Goal: Use online tool/utility: Utilize a website feature to perform a specific function

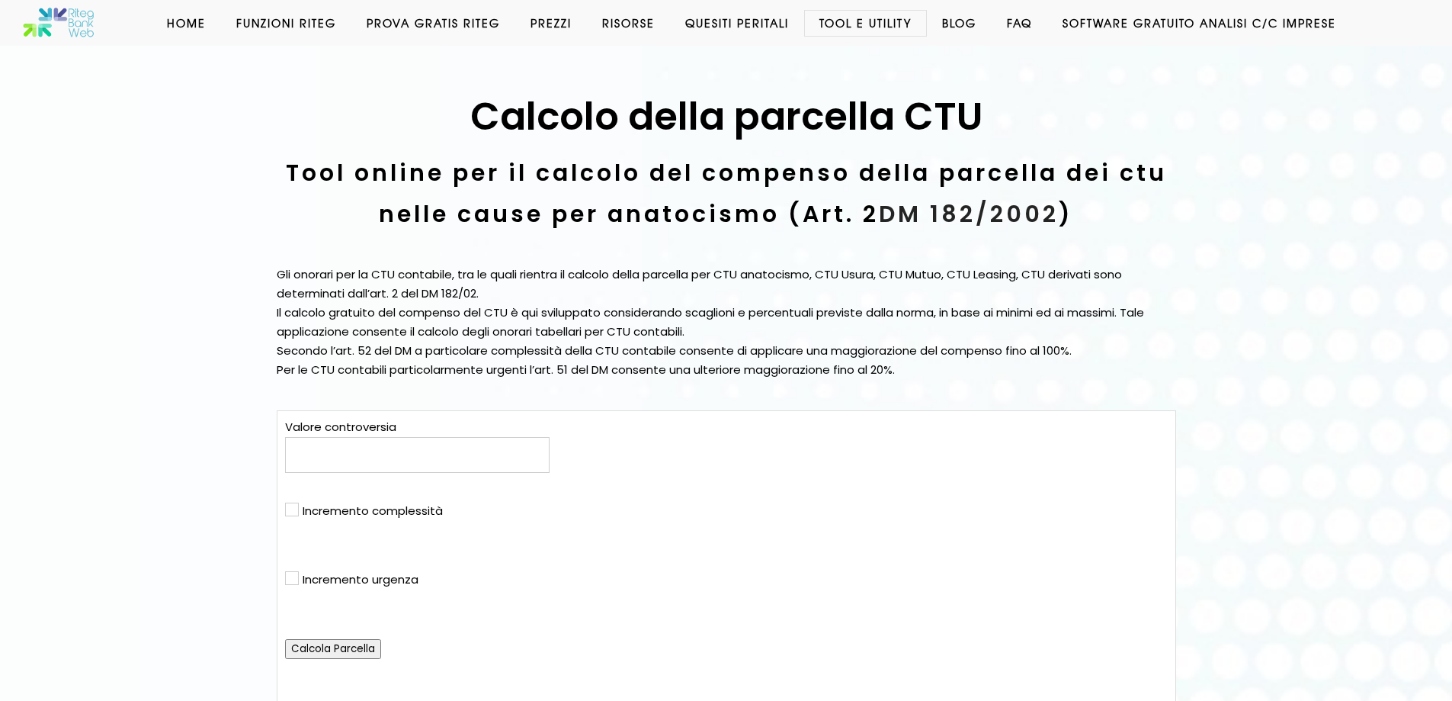
click at [457, 469] on input "text" at bounding box center [417, 455] width 265 height 36
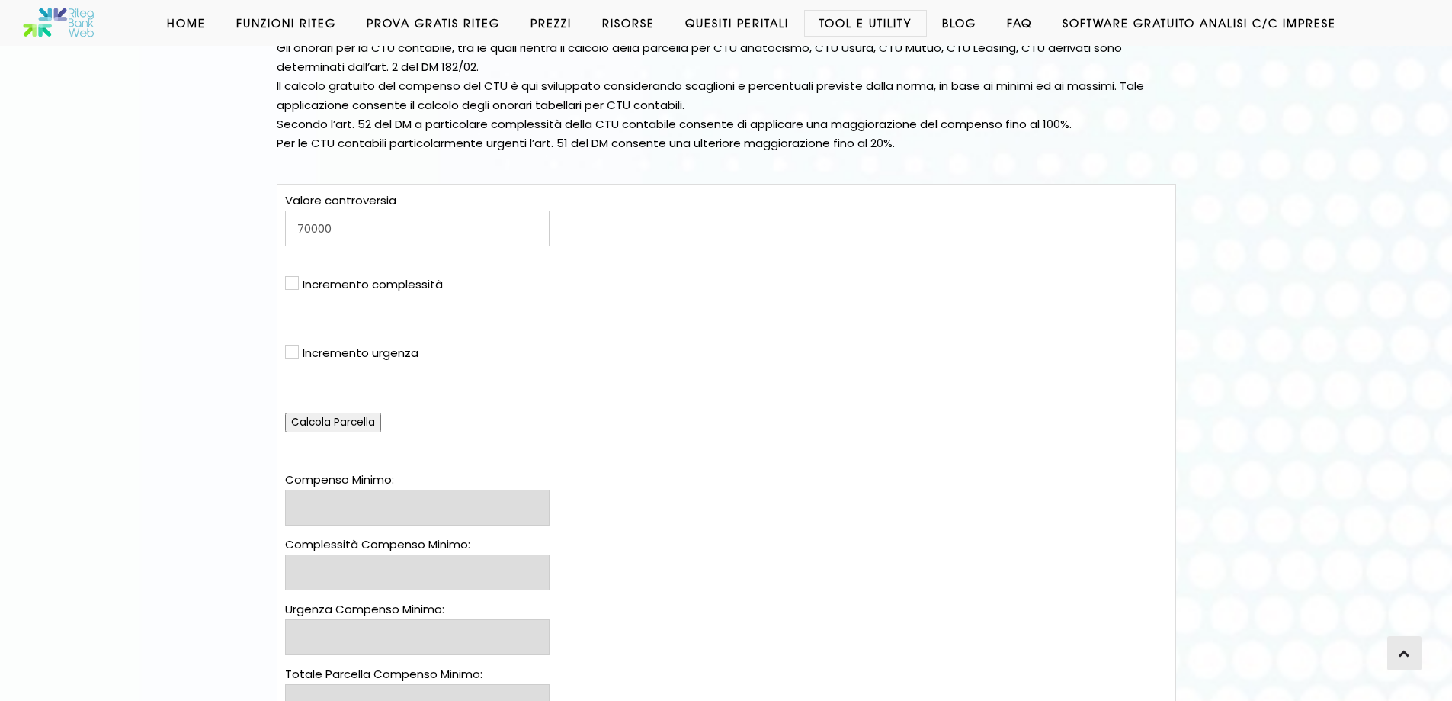
scroll to position [229, 0]
type input "70000"
click at [294, 284] on input "checkbox" at bounding box center [290, 281] width 10 height 10
checkbox input "true"
select select "ecc100"
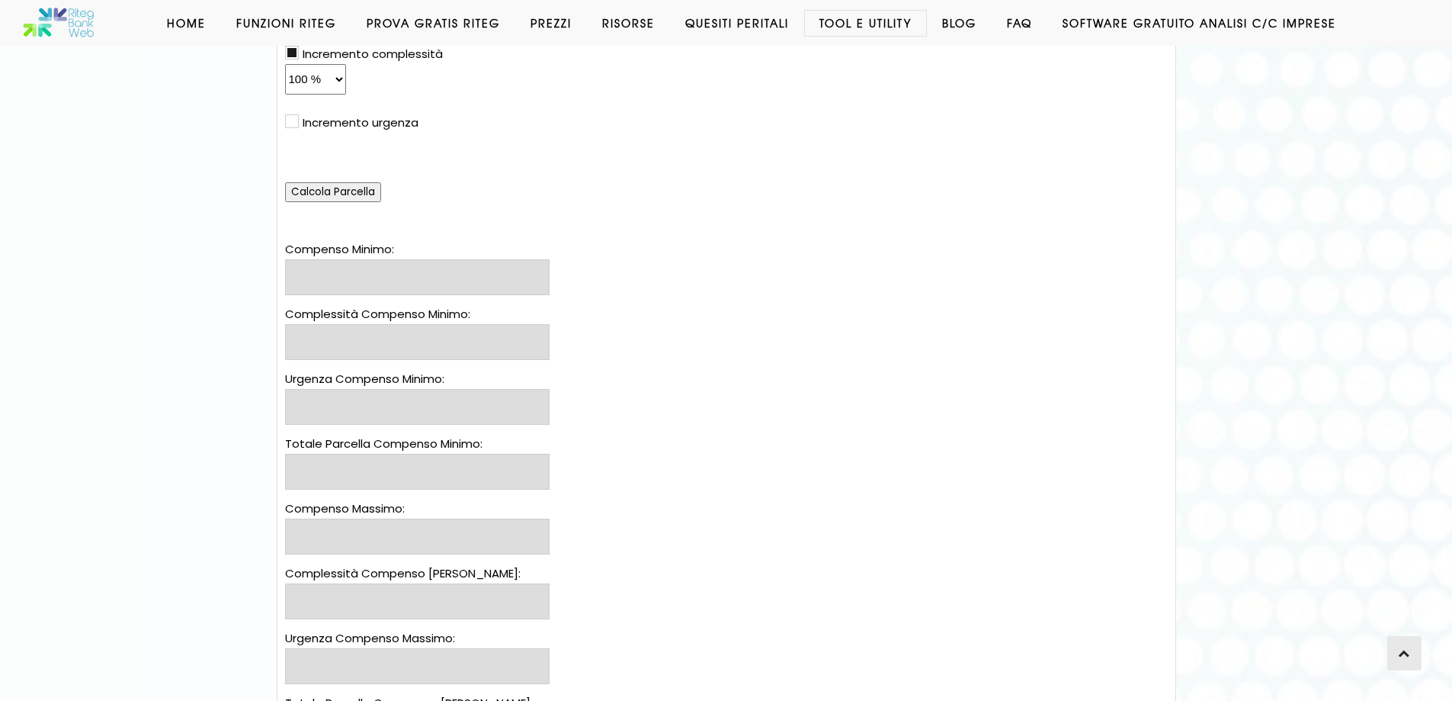
scroll to position [457, 0]
click at [332, 86] on select "0 % 1 % 2 % 3 % 4 % 5 % 6 % 7 % 8 % 9 % 10 % 11 % 12 % 13 % 14 % 15 % 16 % 17 %…" at bounding box center [315, 78] width 61 height 30
click at [522, 157] on div "Valore controversia 70000 Incremento complessità 0 % 1 % 2 % 3 % 4 % 5 % 6 % 7 …" at bounding box center [417, 80] width 265 height 241
click at [345, 190] on input "Calcola Parcella" at bounding box center [333, 191] width 96 height 20
type input "1.824,16 €"
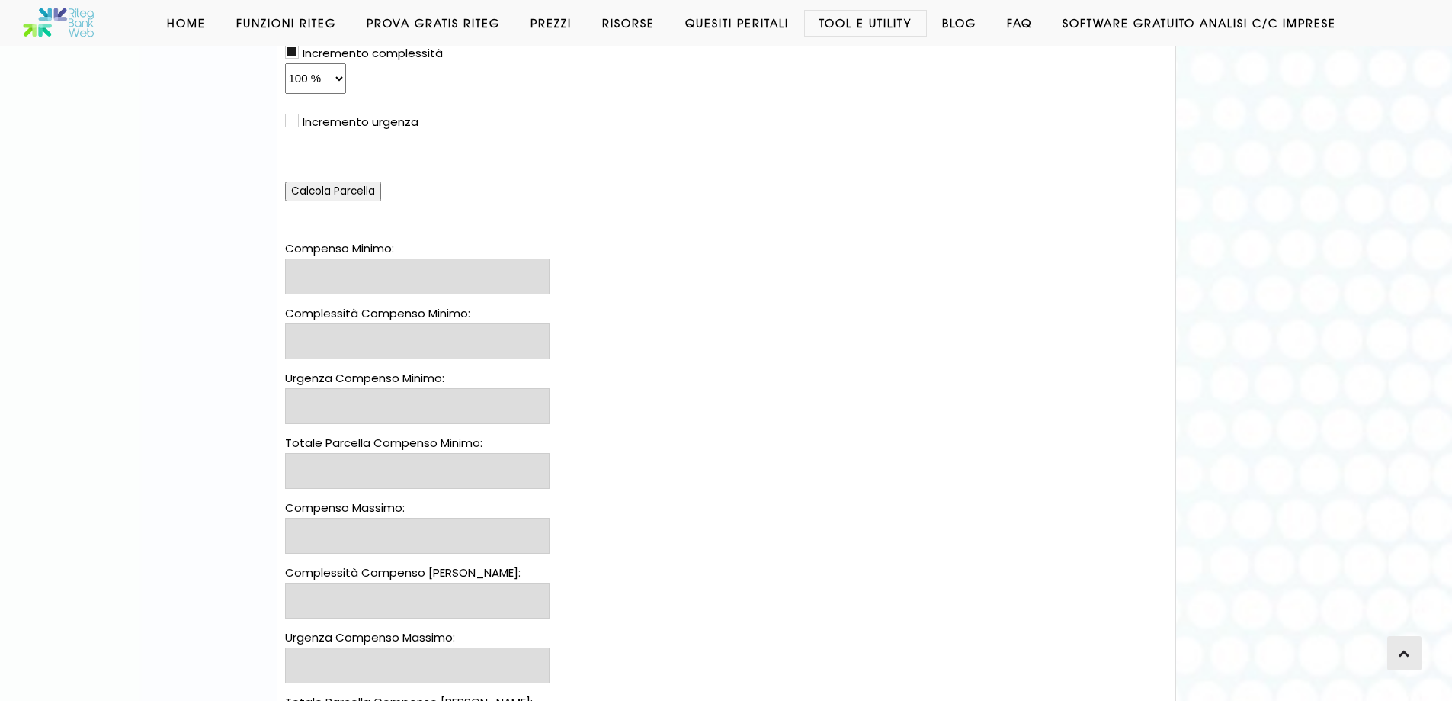
type input "1.824,16 €"
type input "0,00 €"
type input "3.648,32 €"
type input "3.647,51 €"
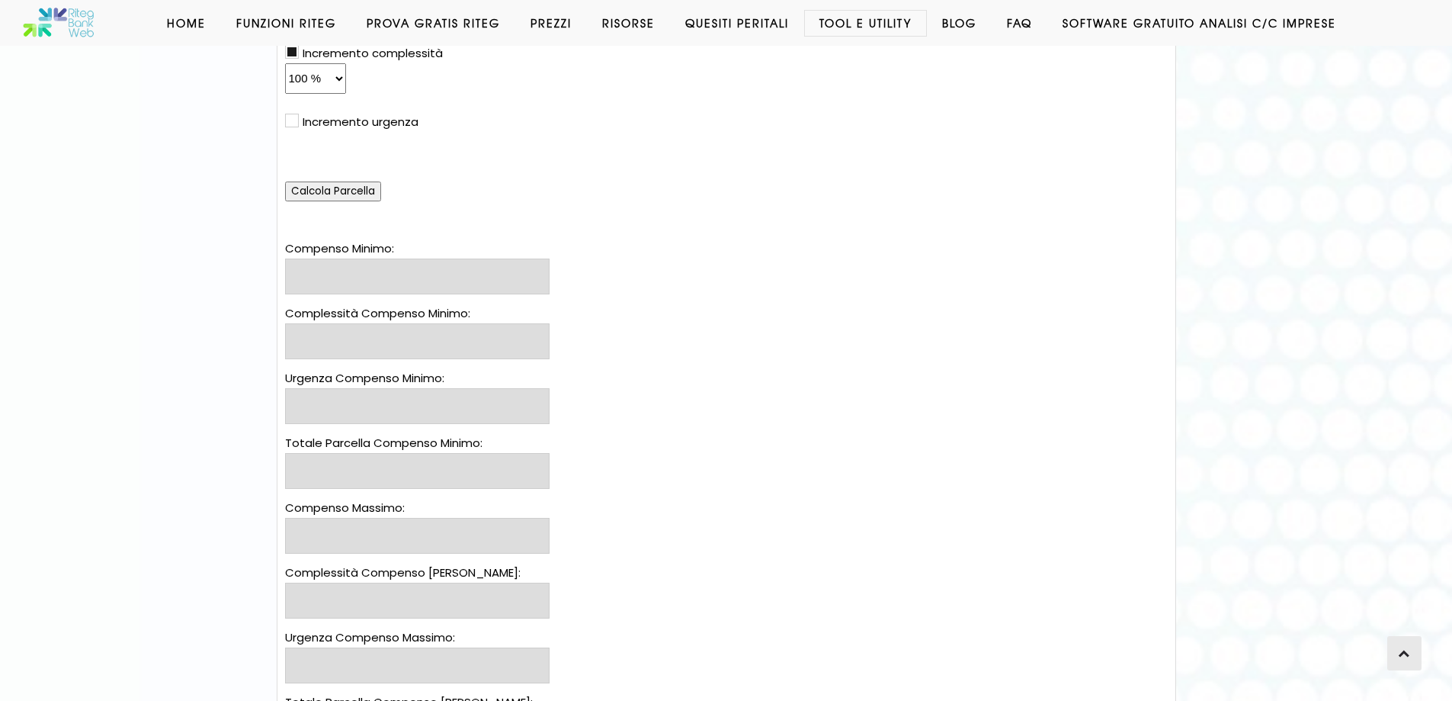
type input "0,00 €"
type input "7.295,02 €"
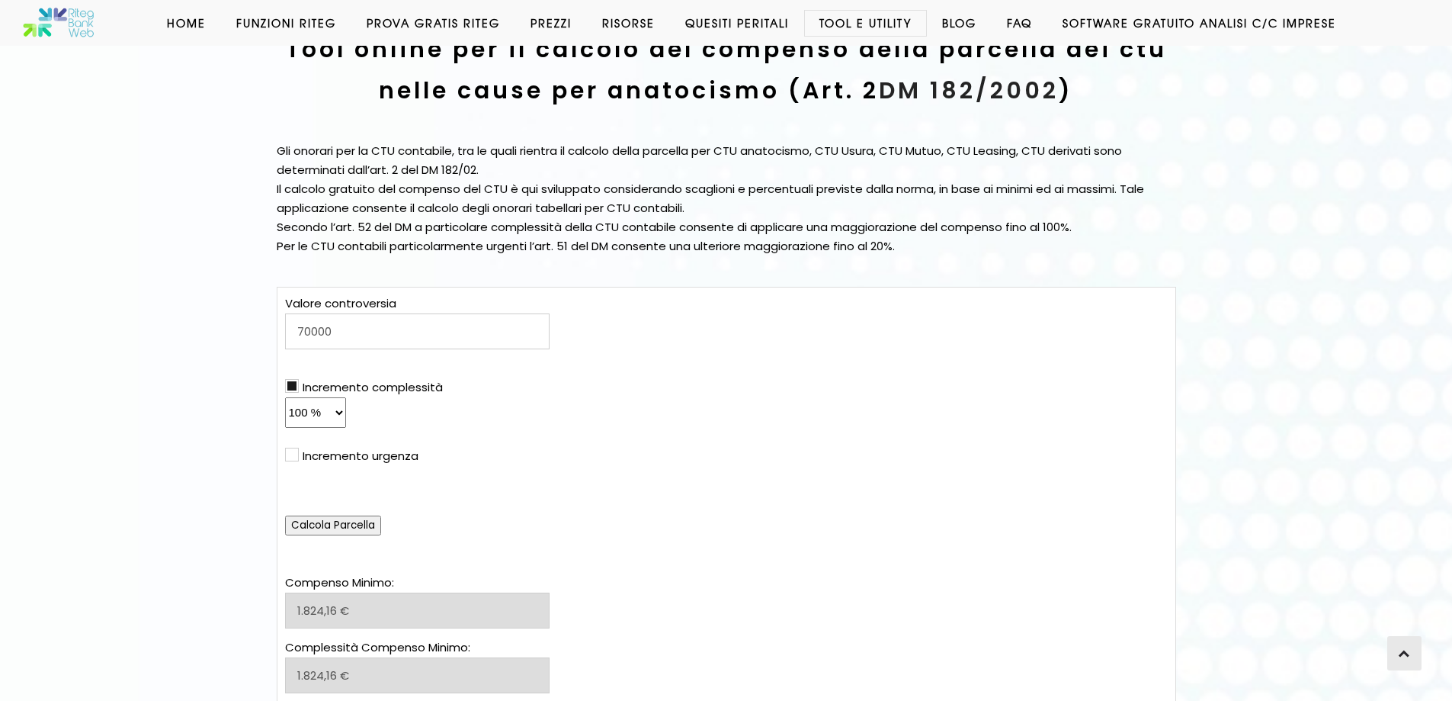
scroll to position [114, 0]
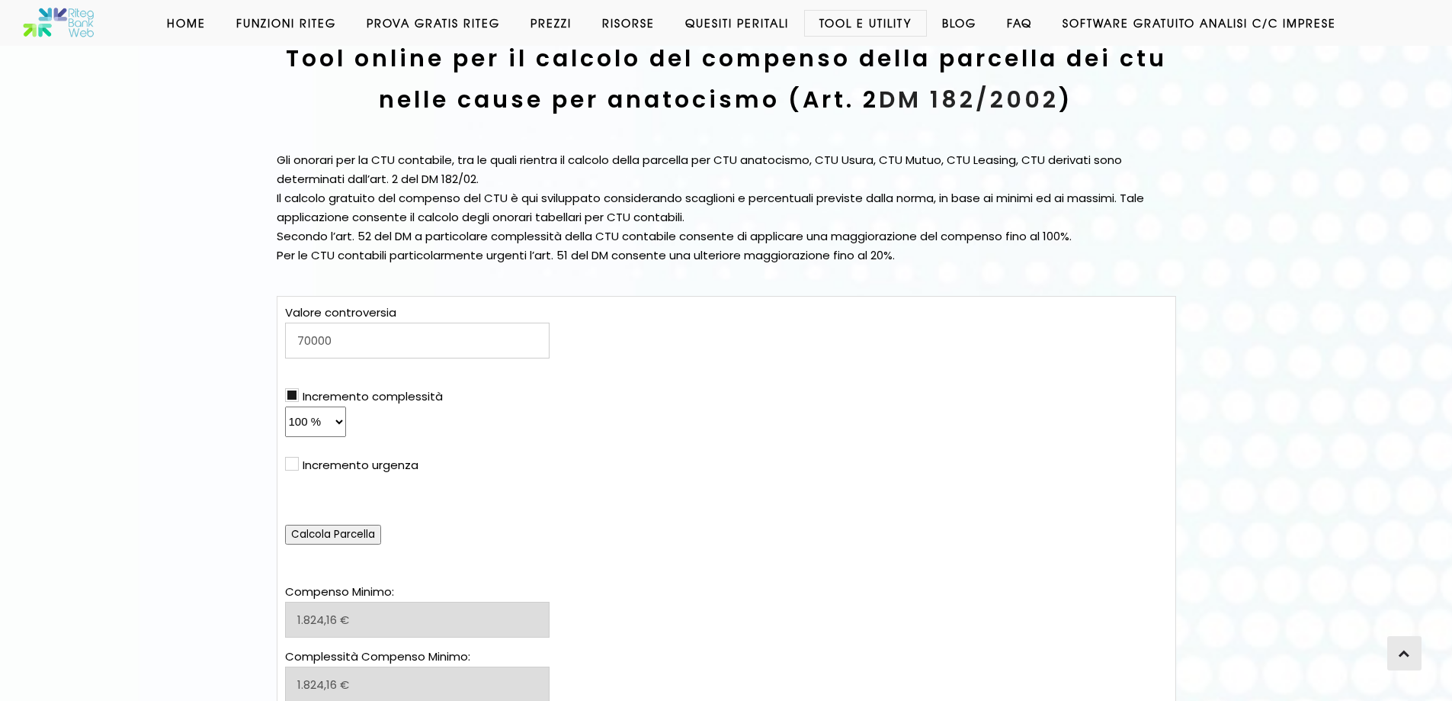
click at [320, 427] on select "0 % 1 % 2 % 3 % 4 % 5 % 6 % 7 % 8 % 9 % 10 % 11 % 12 % 13 % 14 % 15 % 16 % 17 %…" at bounding box center [315, 421] width 61 height 30
select select "ecc50"
click at [285, 406] on select "0 % 1 % 2 % 3 % 4 % 5 % 6 % 7 % 8 % 9 % 10 % 11 % 12 % 13 % 14 % 15 % 16 % 17 %…" at bounding box center [315, 421] width 61 height 30
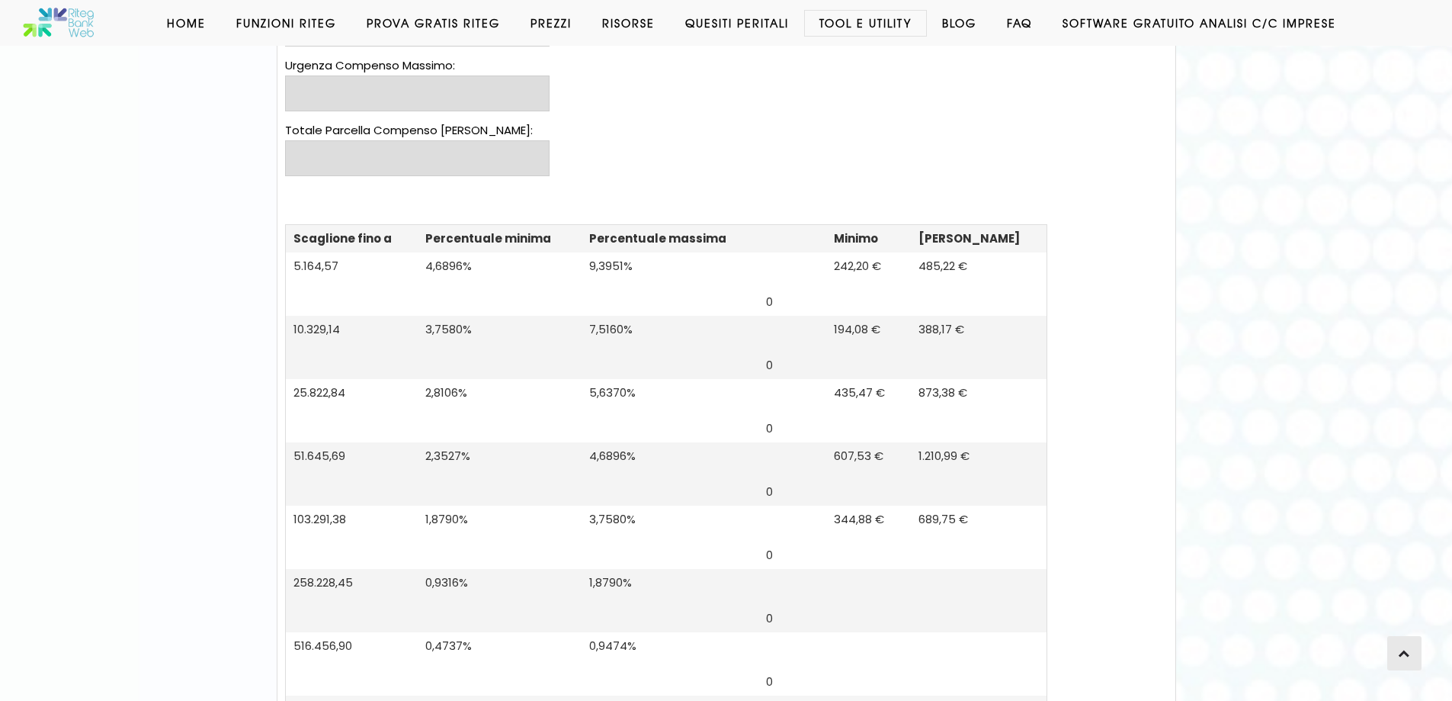
click at [1109, 452] on body "Search Home Funzioni Riteg Inserimento Dati Calcolo Anatocismo Usura bancaria P…" at bounding box center [726, 106] width 1452 height 2271
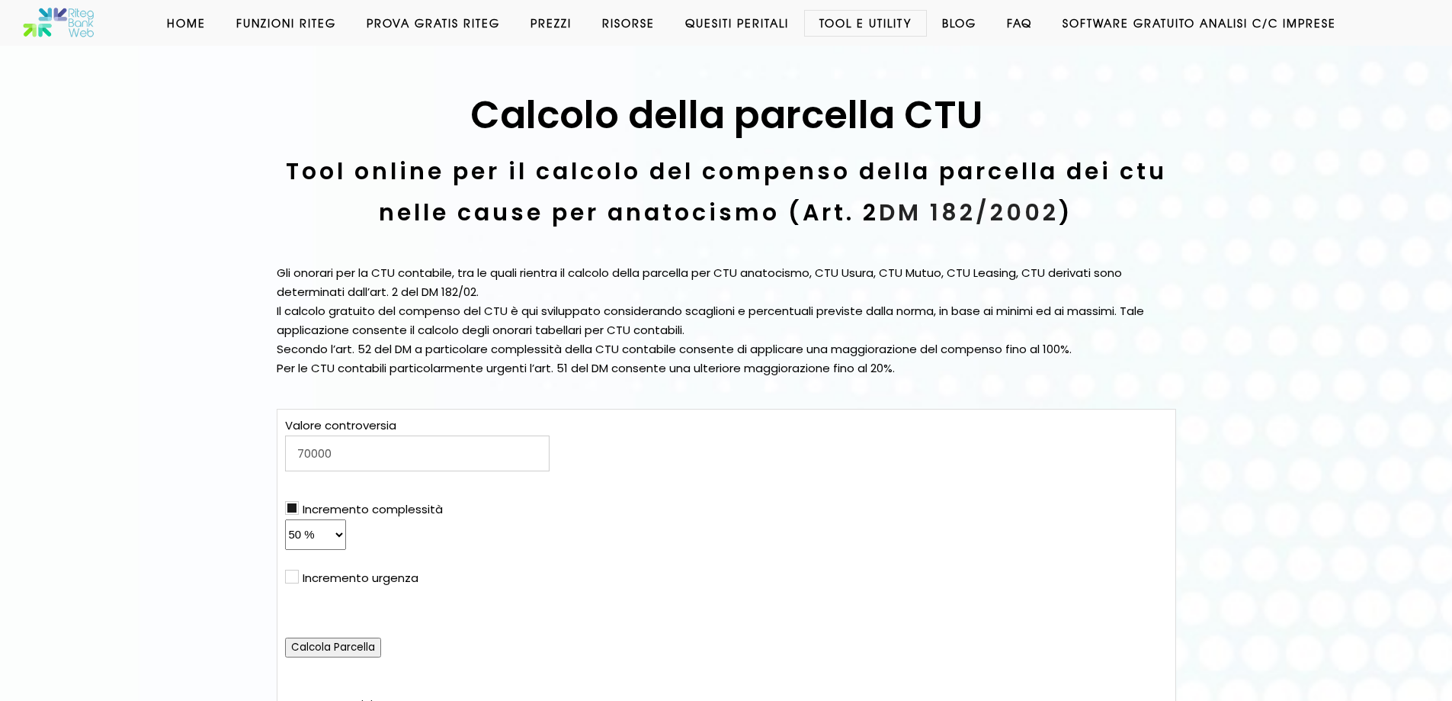
scroll to position [0, 0]
click at [344, 646] on input "Calcola Parcella" at bounding box center [333, 649] width 96 height 20
type input "1.824,16 €"
type input "912,08 €"
type input "0,00 €"
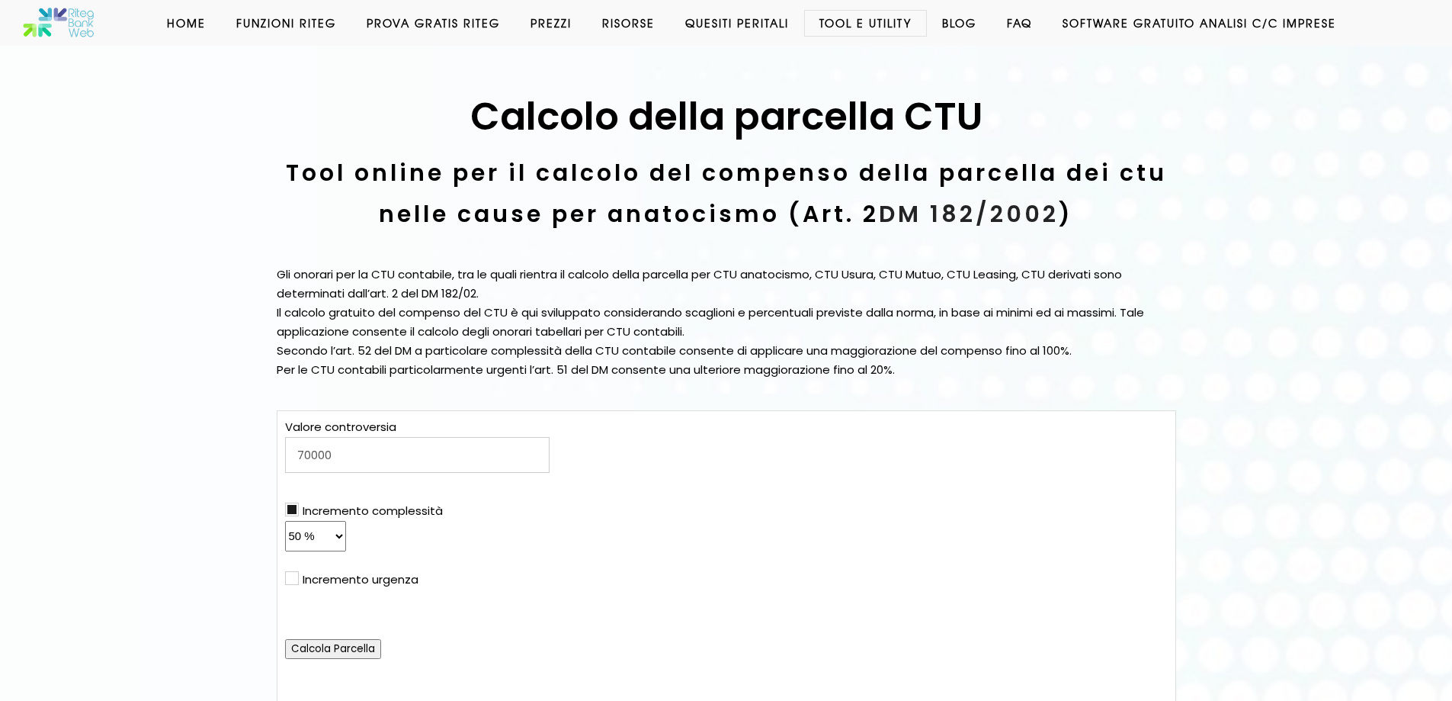
type input "2.736,24 €"
type input "3.647,51 €"
type input "1.823,75 €"
type input "0,00 €"
type input "5.471,26 €"
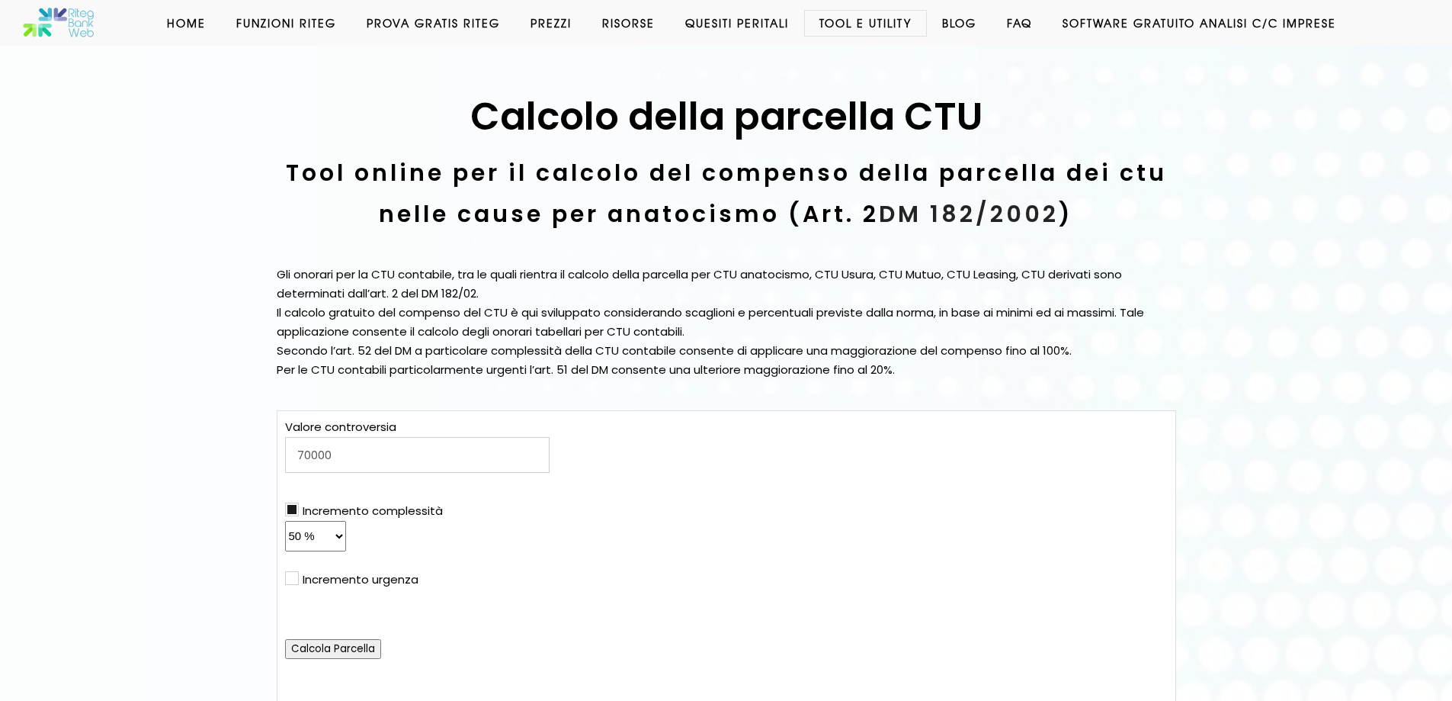
click at [306, 455] on input "70000" at bounding box center [417, 455] width 265 height 36
type input "60000"
click at [345, 649] on input "Calcola Parcella" at bounding box center [333, 649] width 96 height 20
type input "1.636,26 €"
type input "818,13 €"
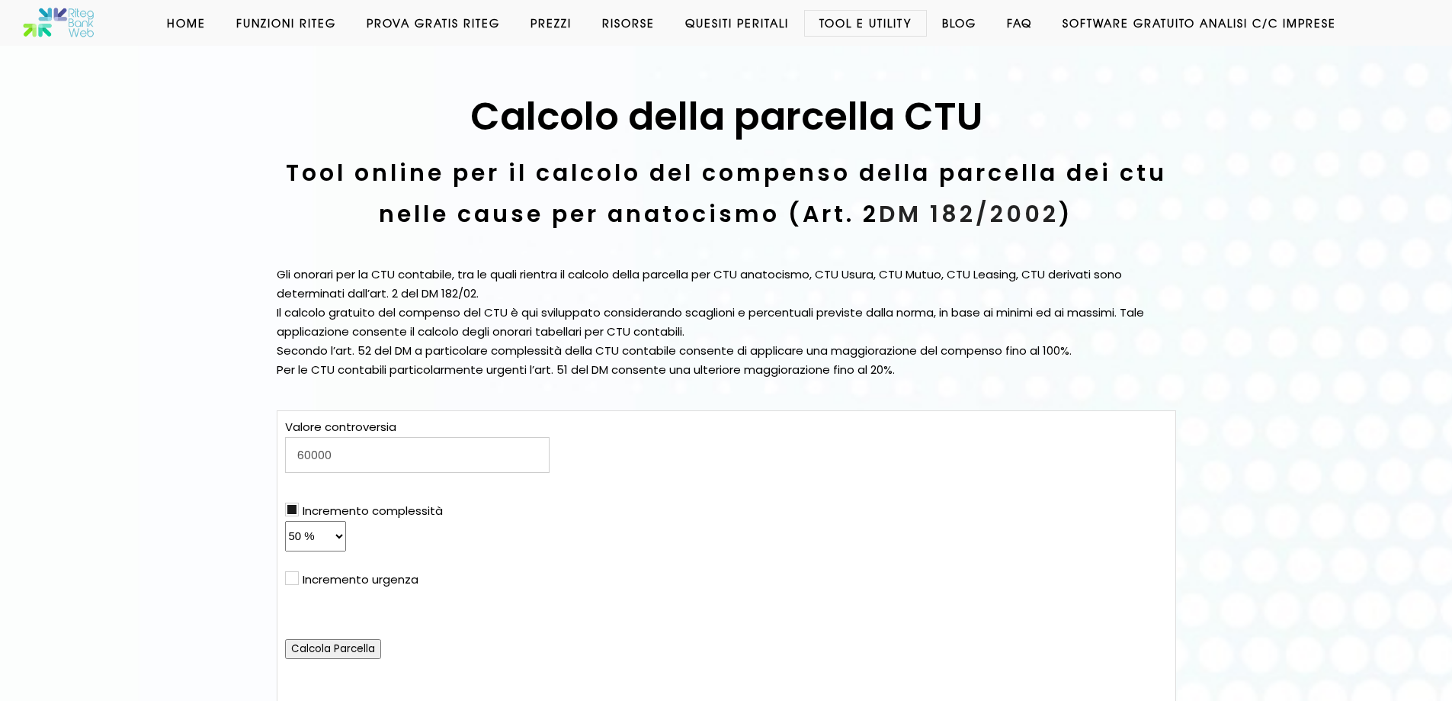
type input "0,00 €"
type input "2.454,39 €"
type input "3.271,71 €"
type input "1.635,85 €"
type input "0,00 €"
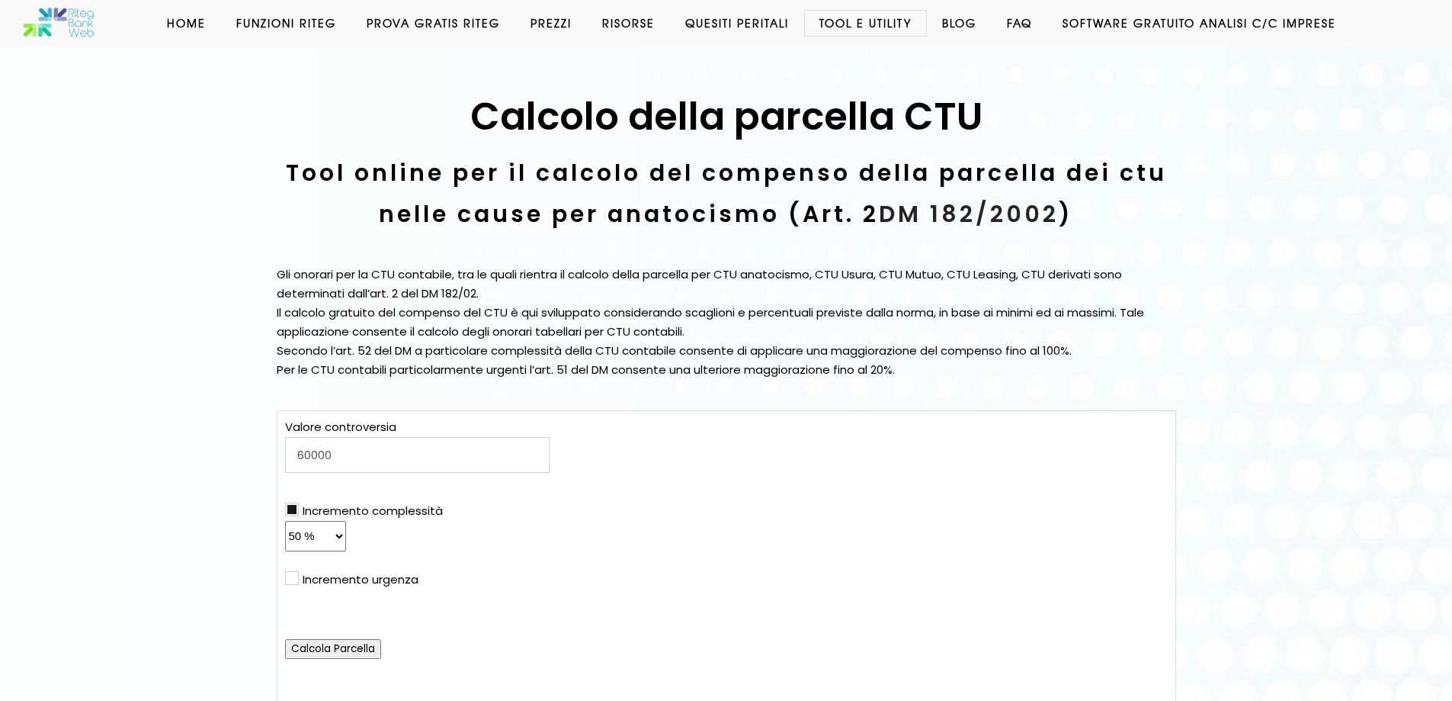
type input "4.907,56 €"
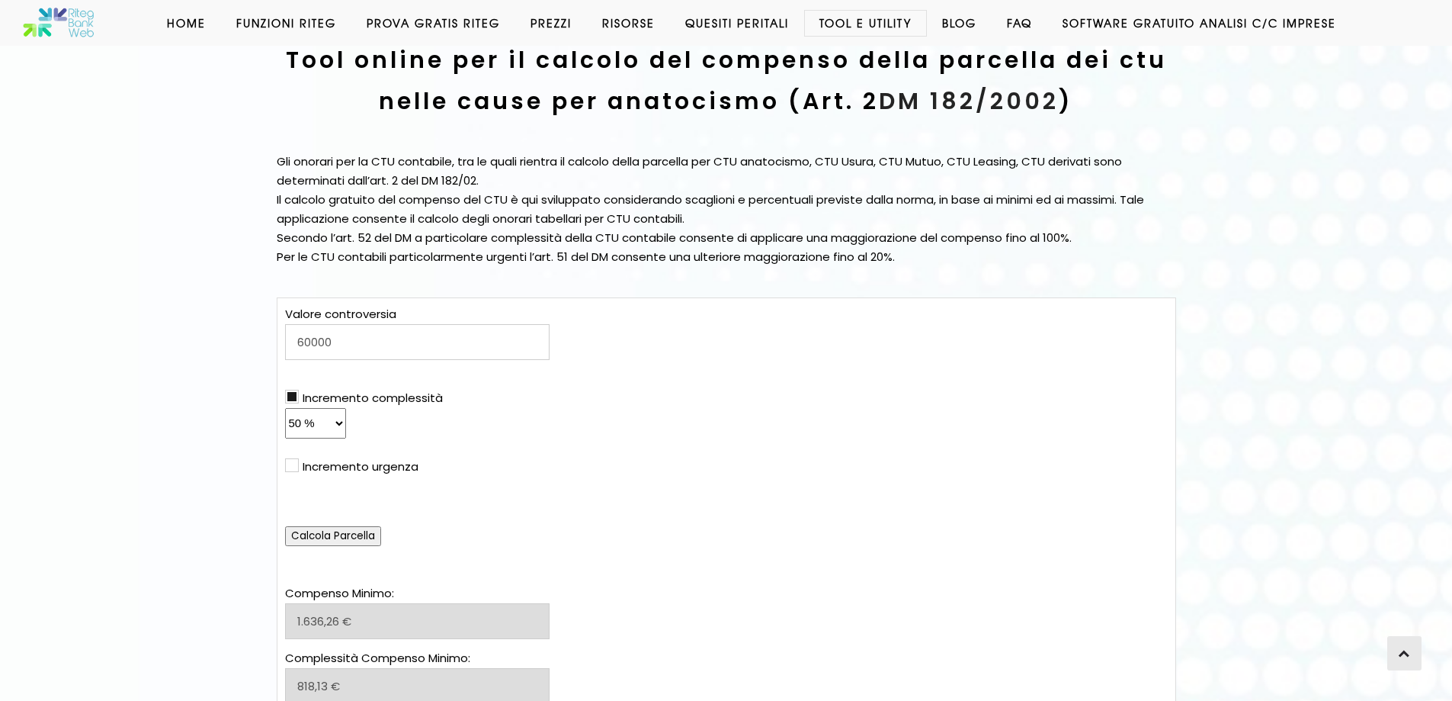
scroll to position [114, 0]
click at [337, 338] on input "60000" at bounding box center [417, 340] width 265 height 36
type input "70000"
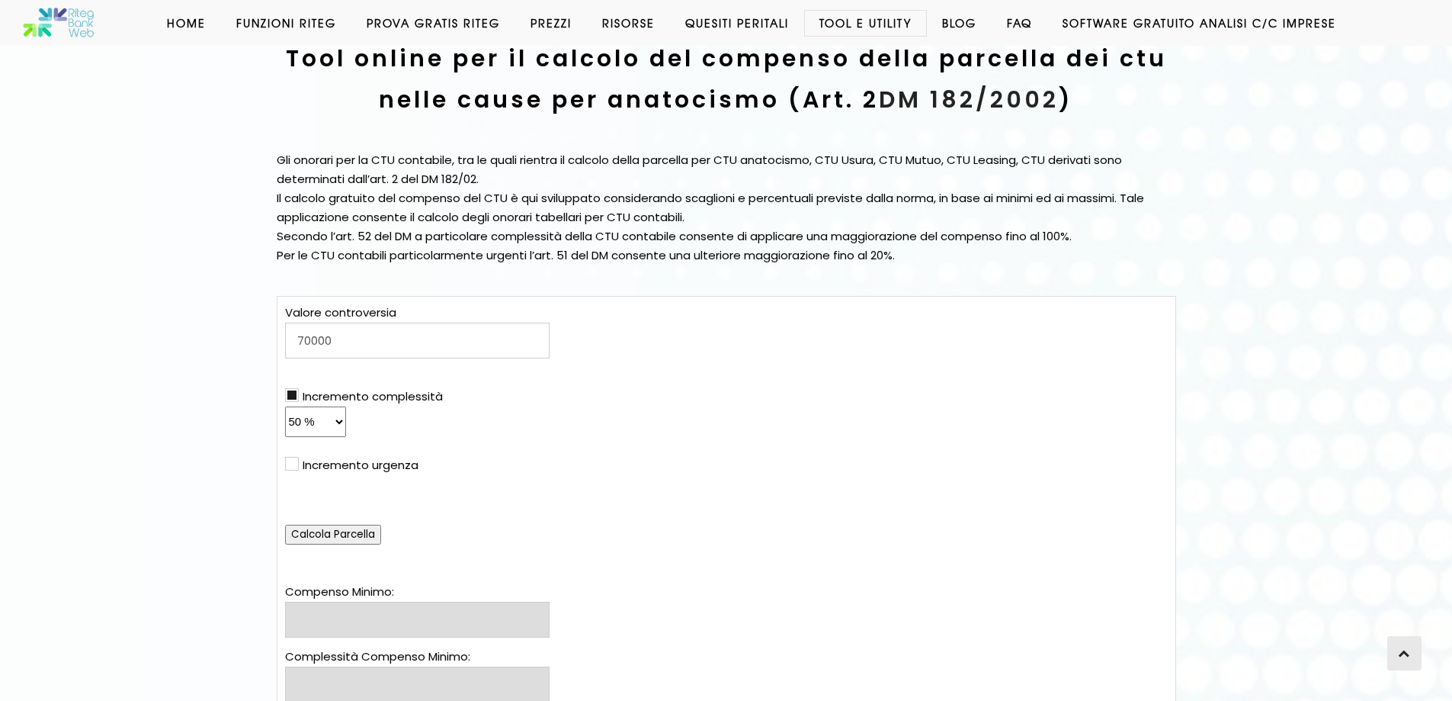
click at [306, 421] on select "0 % 1 % 2 % 3 % 4 % 5 % 6 % 7 % 8 % 9 % 10 % 11 % 12 % 13 % 14 % 15 % 16 % 17 %…" at bounding box center [315, 421] width 61 height 30
click at [462, 426] on div "Valore controversia 70000 Incremento complessità 0 % 1 % 2 % 3 % 4 % 5 % 6 % 7 …" at bounding box center [417, 423] width 265 height 241
drag, startPoint x: 291, startPoint y: 393, endPoint x: 387, endPoint y: 397, distance: 96.1
click at [292, 393] on input "checkbox" at bounding box center [290, 395] width 10 height 10
checkbox input "false"
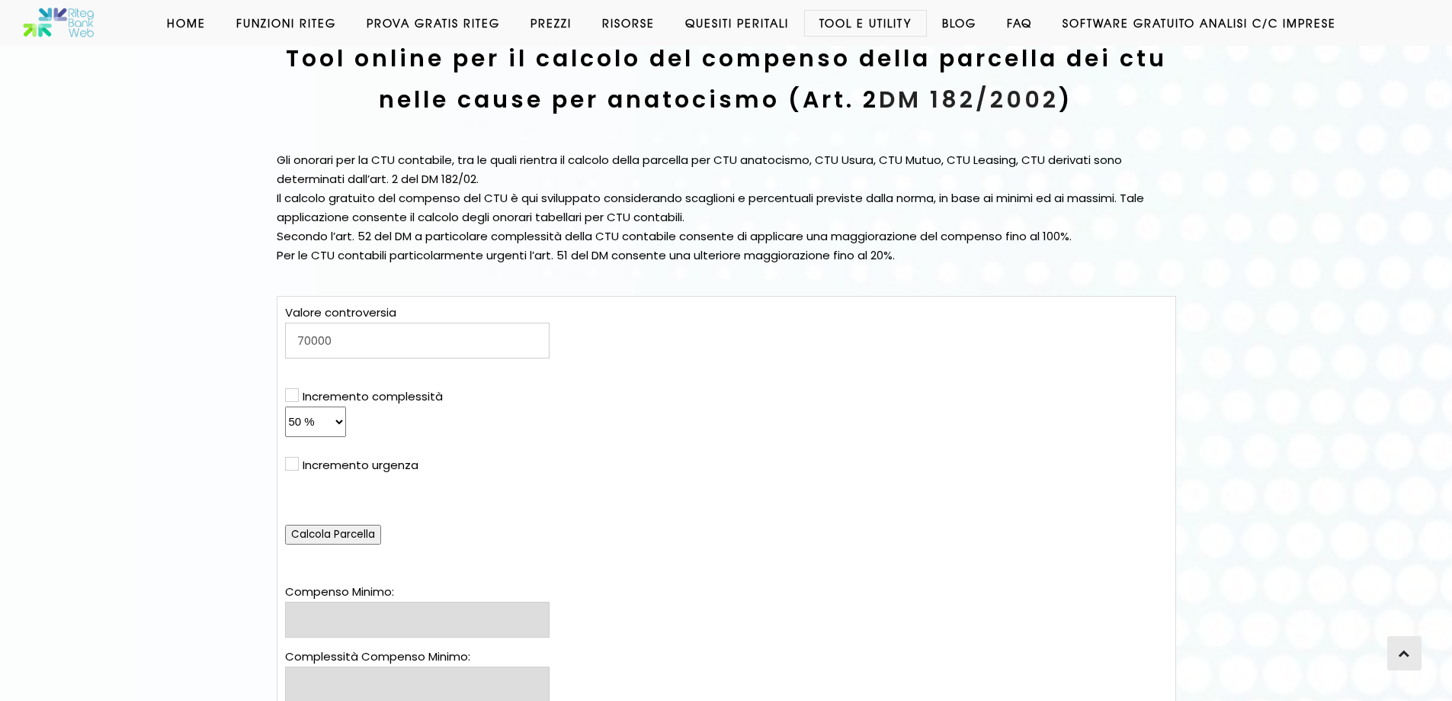
select select "ecc0"
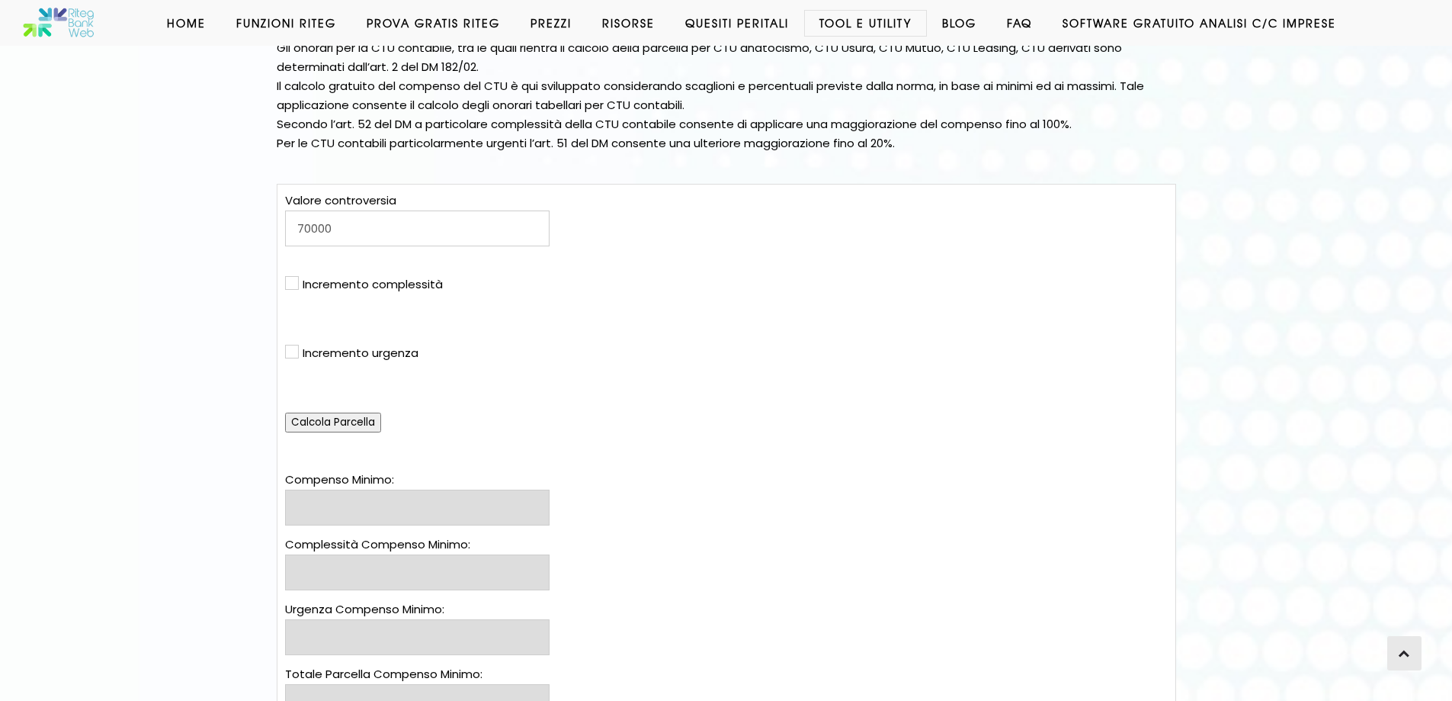
scroll to position [229, 0]
click at [342, 416] on input "Calcola Parcella" at bounding box center [333, 420] width 96 height 20
type input "1.824,16 €"
type input "0,00 €"
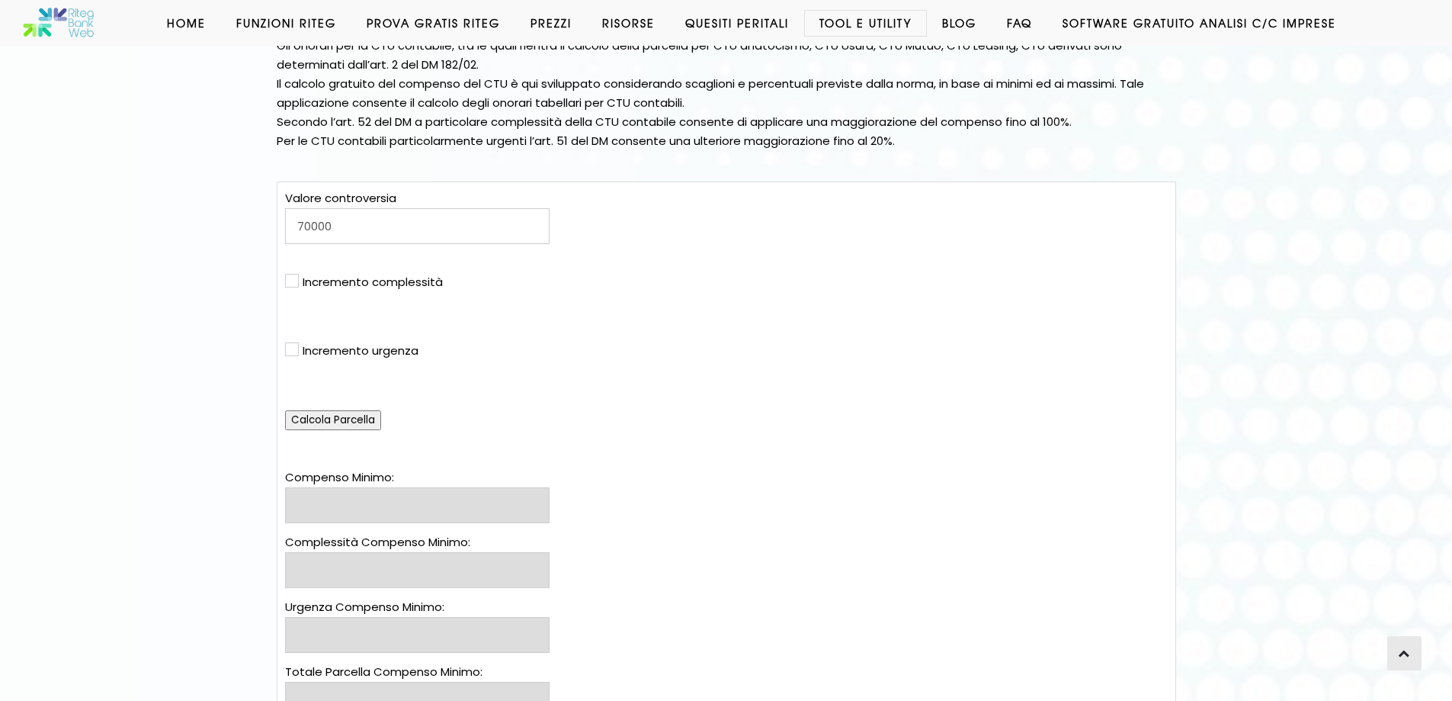
type input "1.824,16 €"
type input "3.647,51 €"
type input "0,00 €"
type input "3.647,51 €"
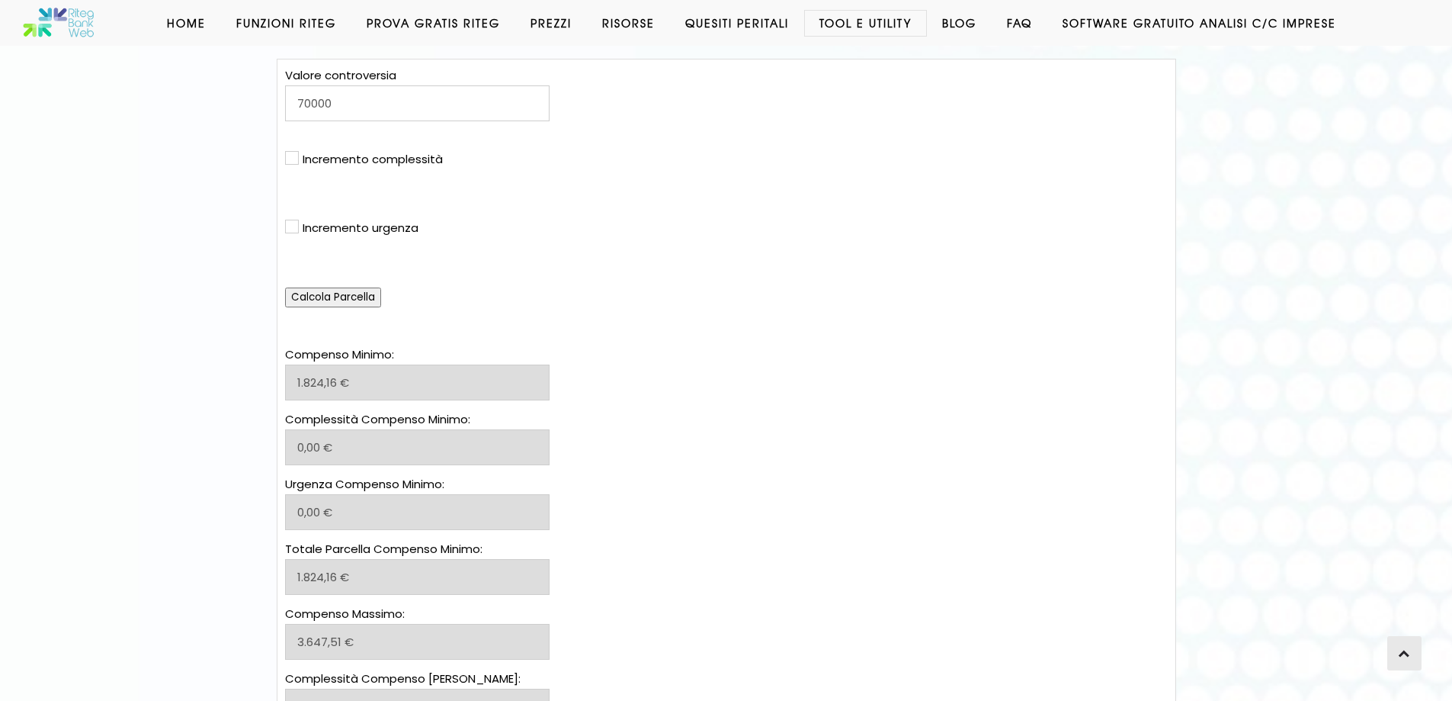
scroll to position [343, 0]
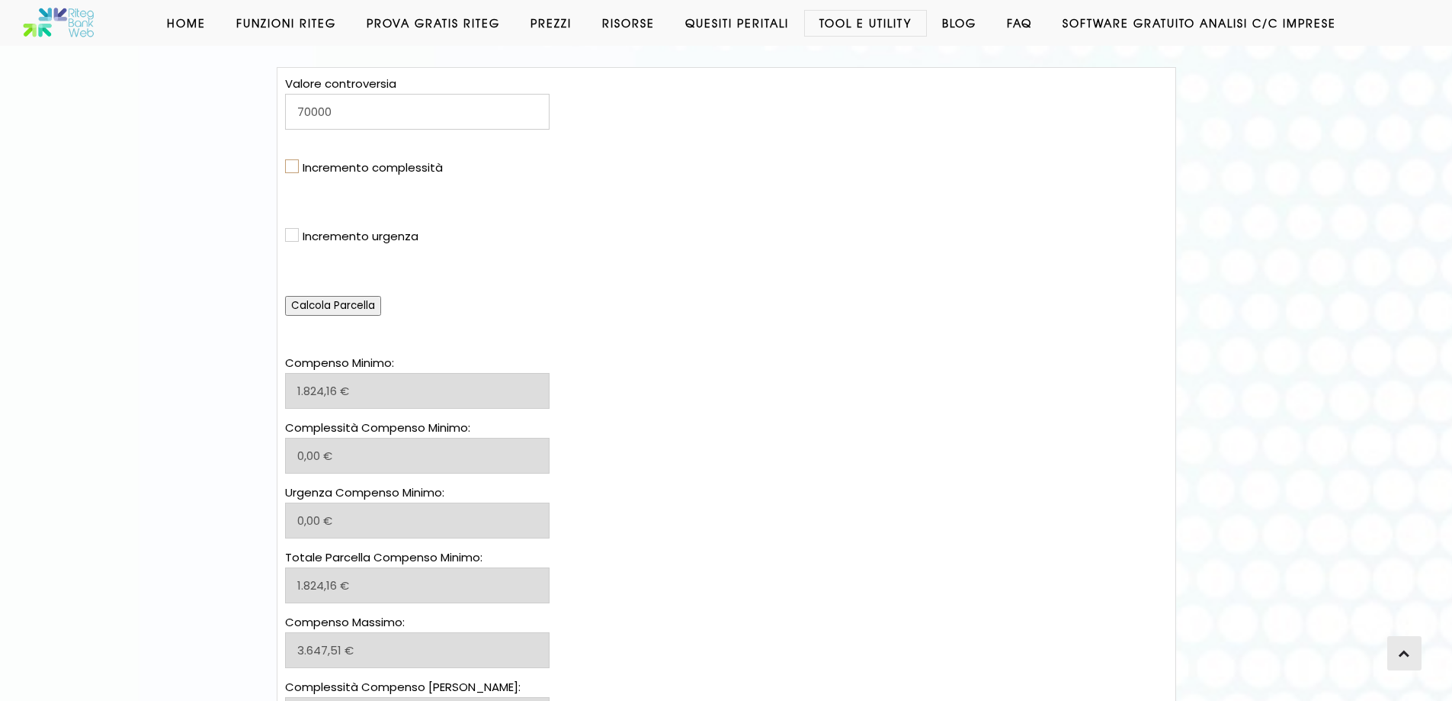
click at [294, 165] on input "checkbox" at bounding box center [290, 167] width 10 height 10
checkbox input "true"
select select "ecc100"
click at [310, 193] on select "0 % 1 % 2 % 3 % 4 % 5 % 6 % 7 % 8 % 9 % 10 % 11 % 12 % 13 % 14 % 15 % 16 % 17 %…" at bounding box center [315, 193] width 61 height 30
click at [512, 291] on div "Valore controversia 70000 Incremento complessità 0 % 1 % 2 % 3 % 4 % 5 % 6 % 7 …" at bounding box center [417, 195] width 265 height 241
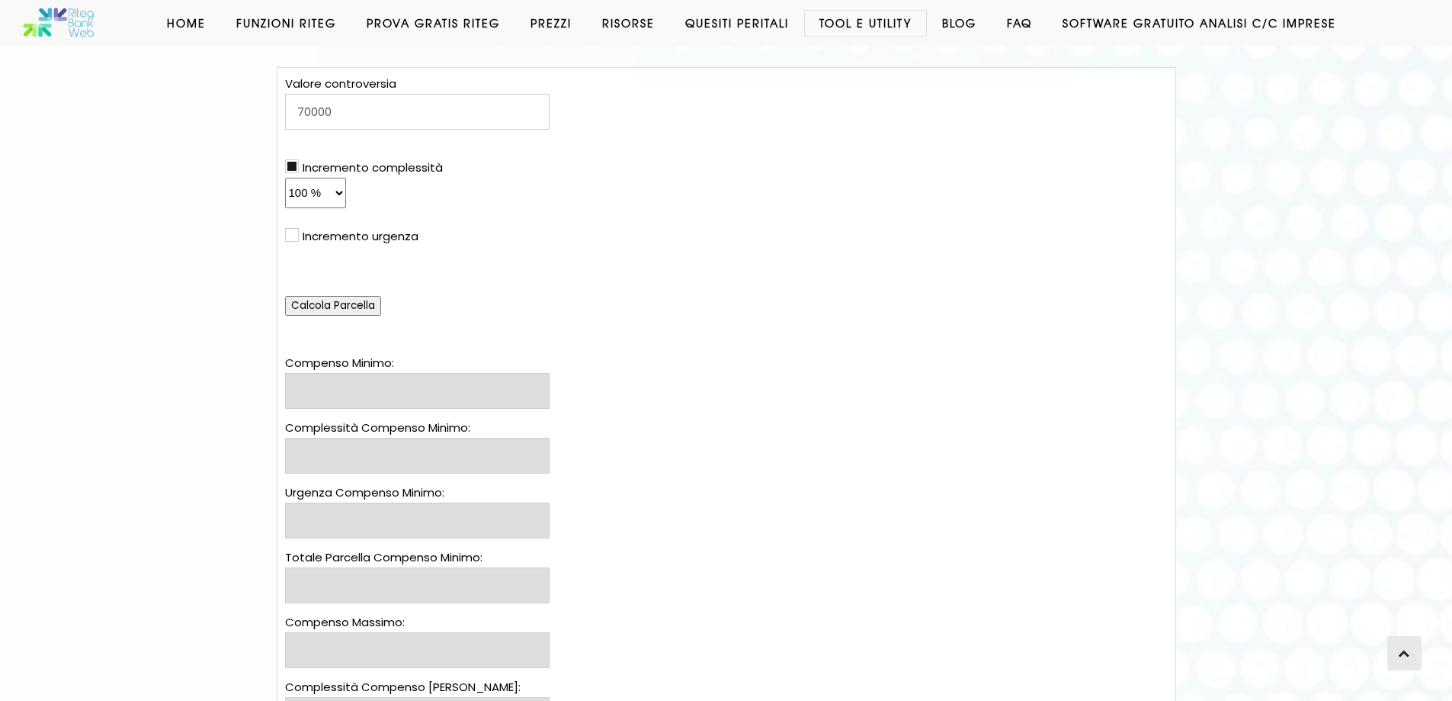
drag, startPoint x: 335, startPoint y: 287, endPoint x: 350, endPoint y: 309, distance: 25.8
click at [339, 296] on div "Valore controversia 70000 Incremento complessità 0 % 1 % 2 % 3 % 4 % 5 % 6 % 7 …" at bounding box center [417, 195] width 265 height 241
click at [361, 310] on input "Calcola Parcella" at bounding box center [333, 306] width 96 height 20
type input "1.824,16 €"
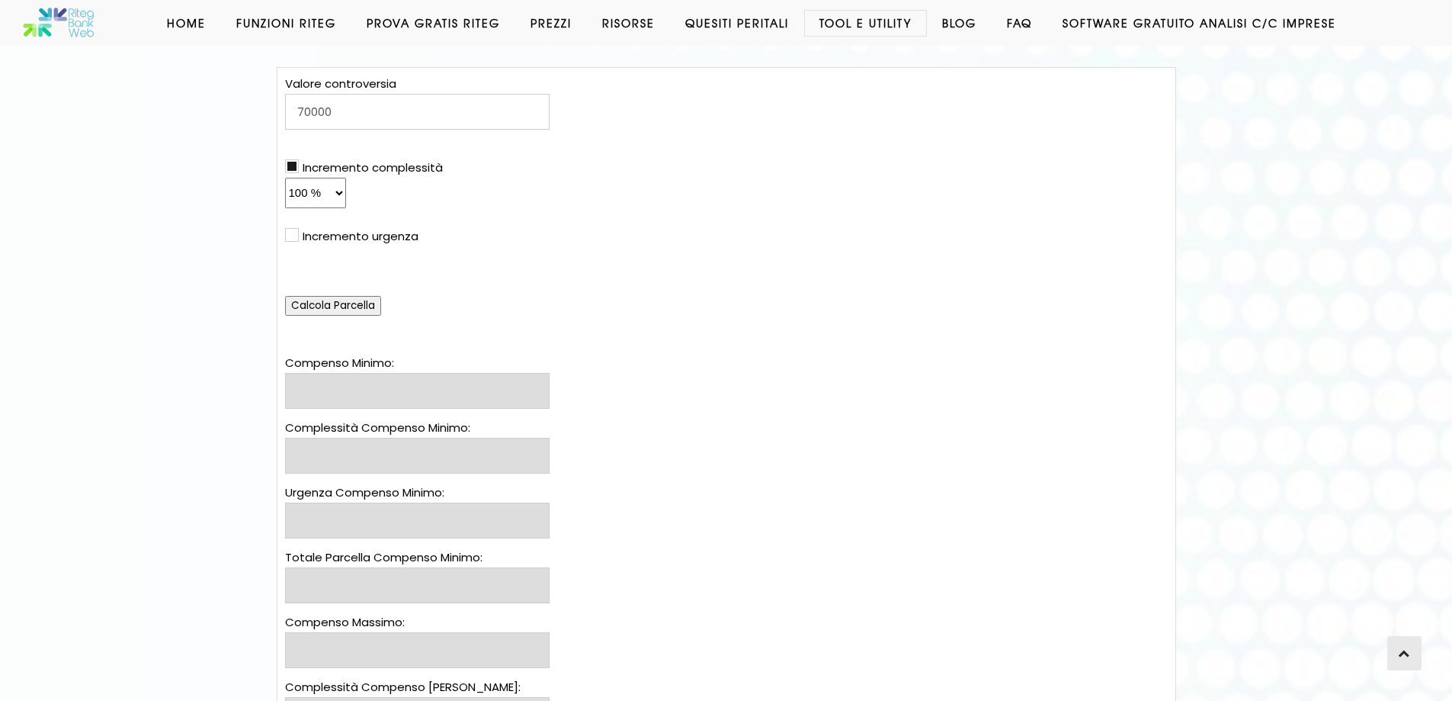
type input "1.824,16 €"
type input "0,00 €"
type input "3.648,32 €"
type input "3.647,51 €"
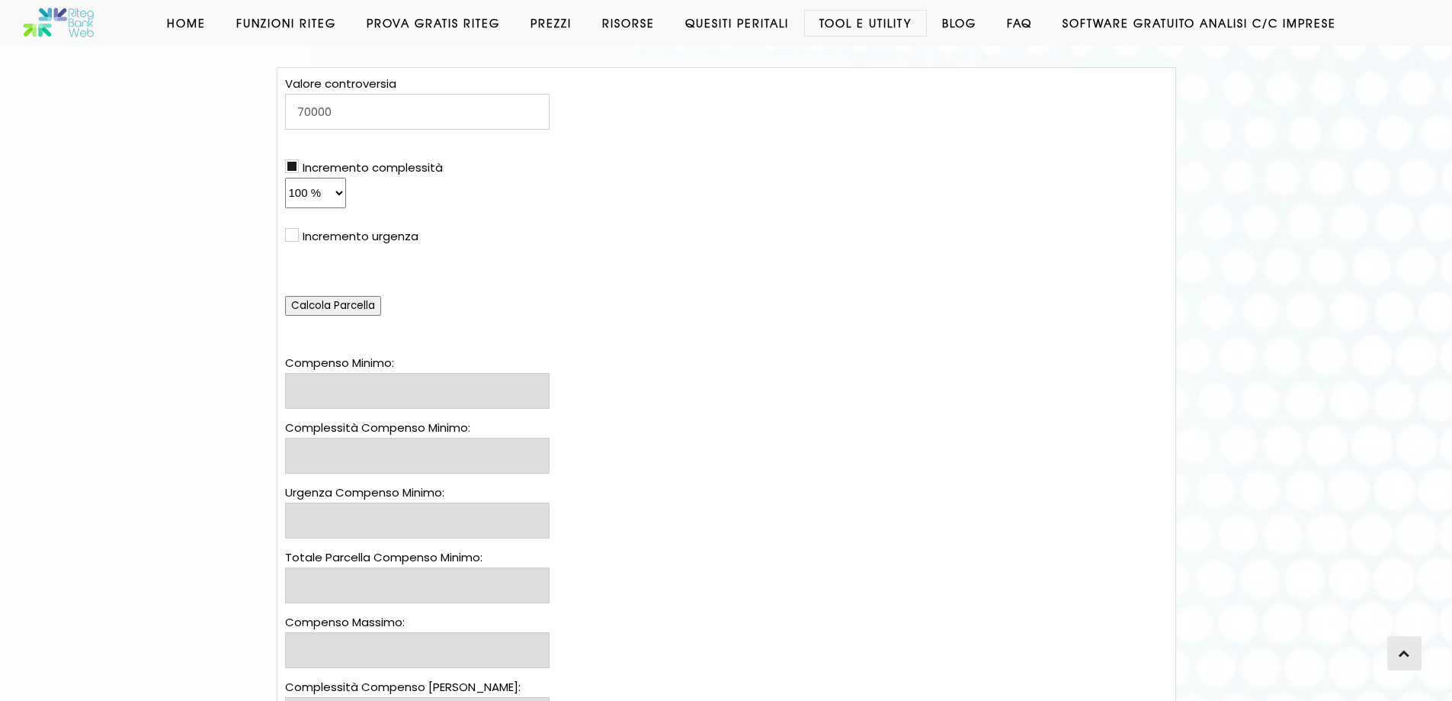
type input "0,00 €"
type input "7.295,02 €"
click at [316, 188] on select "0 % 1 % 2 % 3 % 4 % 5 % 6 % 7 % 8 % 9 % 10 % 11 % 12 % 13 % 14 % 15 % 16 % 17 %…" at bounding box center [315, 193] width 61 height 30
select select "ecc50"
click at [285, 178] on select "0 % 1 % 2 % 3 % 4 % 5 % 6 % 7 % 8 % 9 % 10 % 11 % 12 % 13 % 14 % 15 % 16 % 17 %…" at bounding box center [315, 193] width 61 height 30
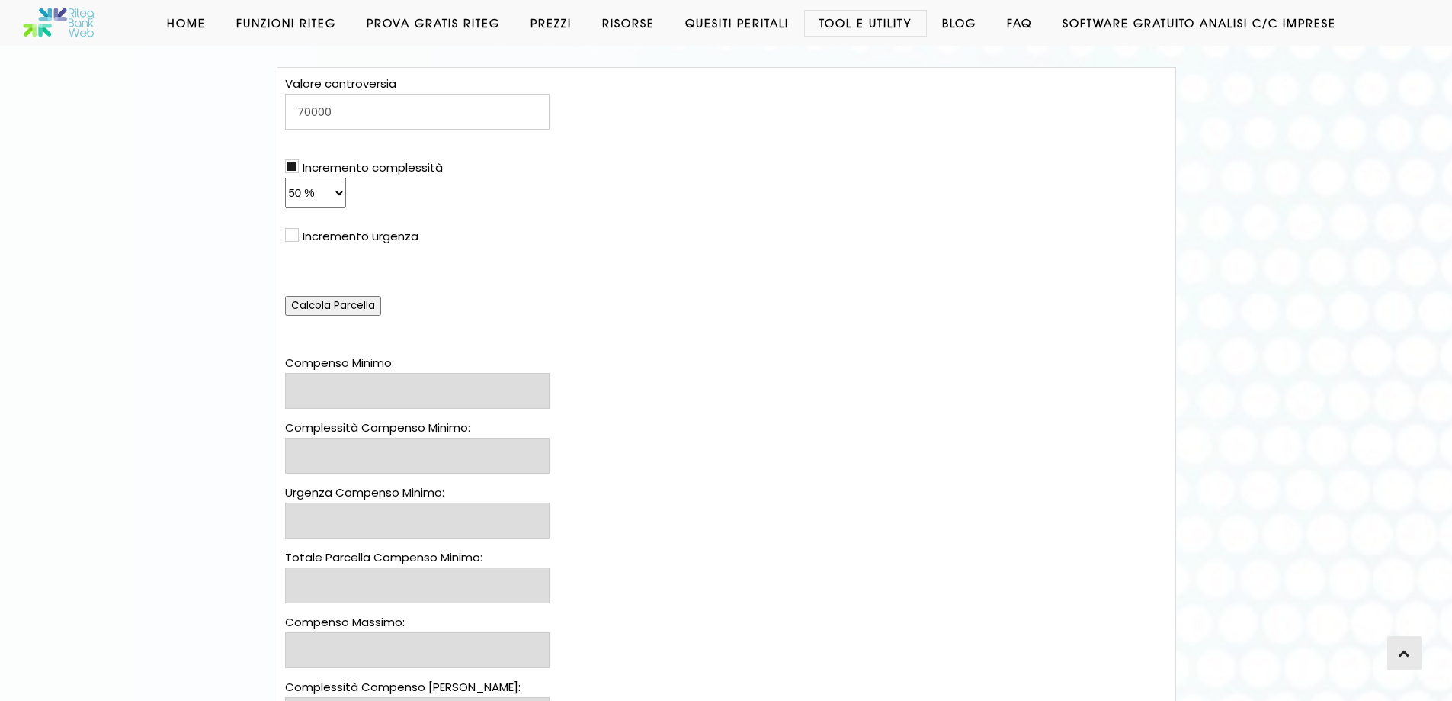
click at [339, 301] on input "Calcola Parcella" at bounding box center [333, 306] width 96 height 20
type input "1.824,16 €"
type input "912,08 €"
type input "0,00 €"
type input "2.736,24 €"
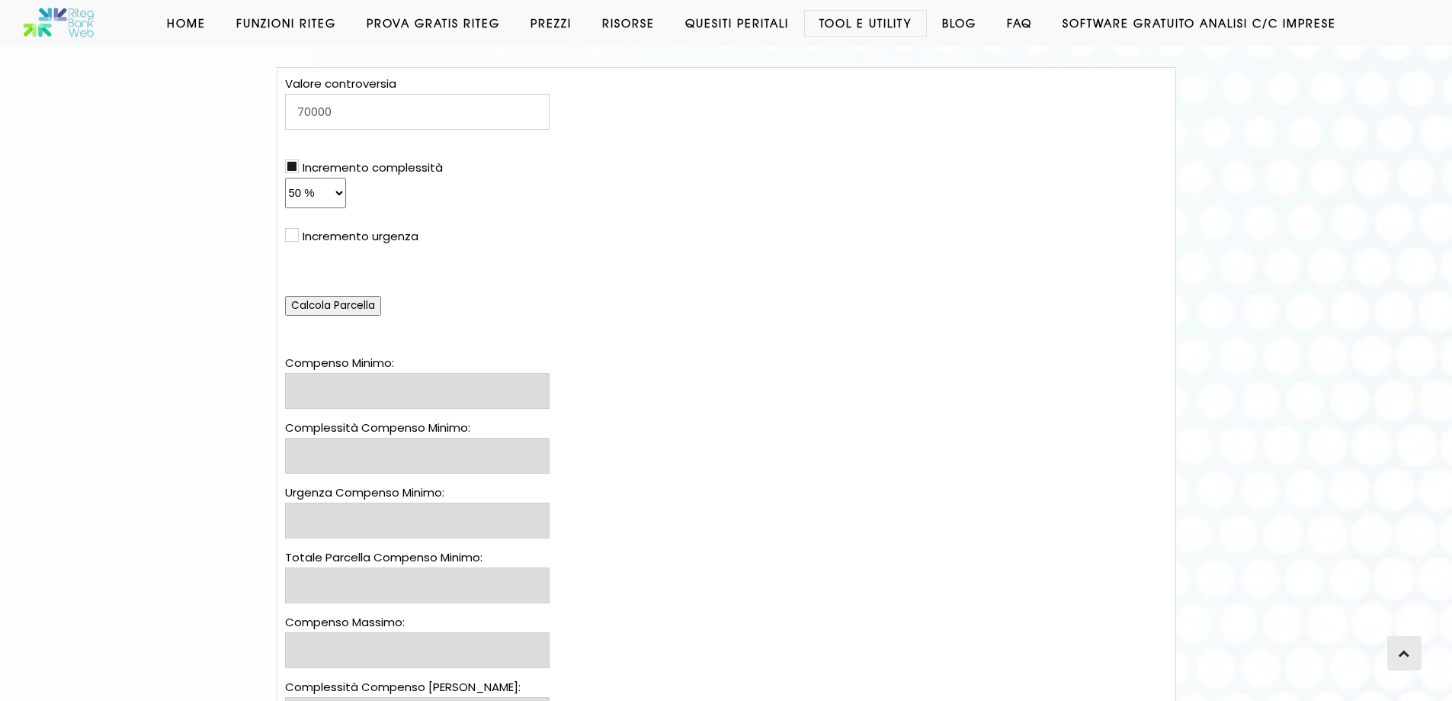
type input "3.647,51 €"
type input "1.823,75 €"
type input "0,00 €"
type input "5.471,26 €"
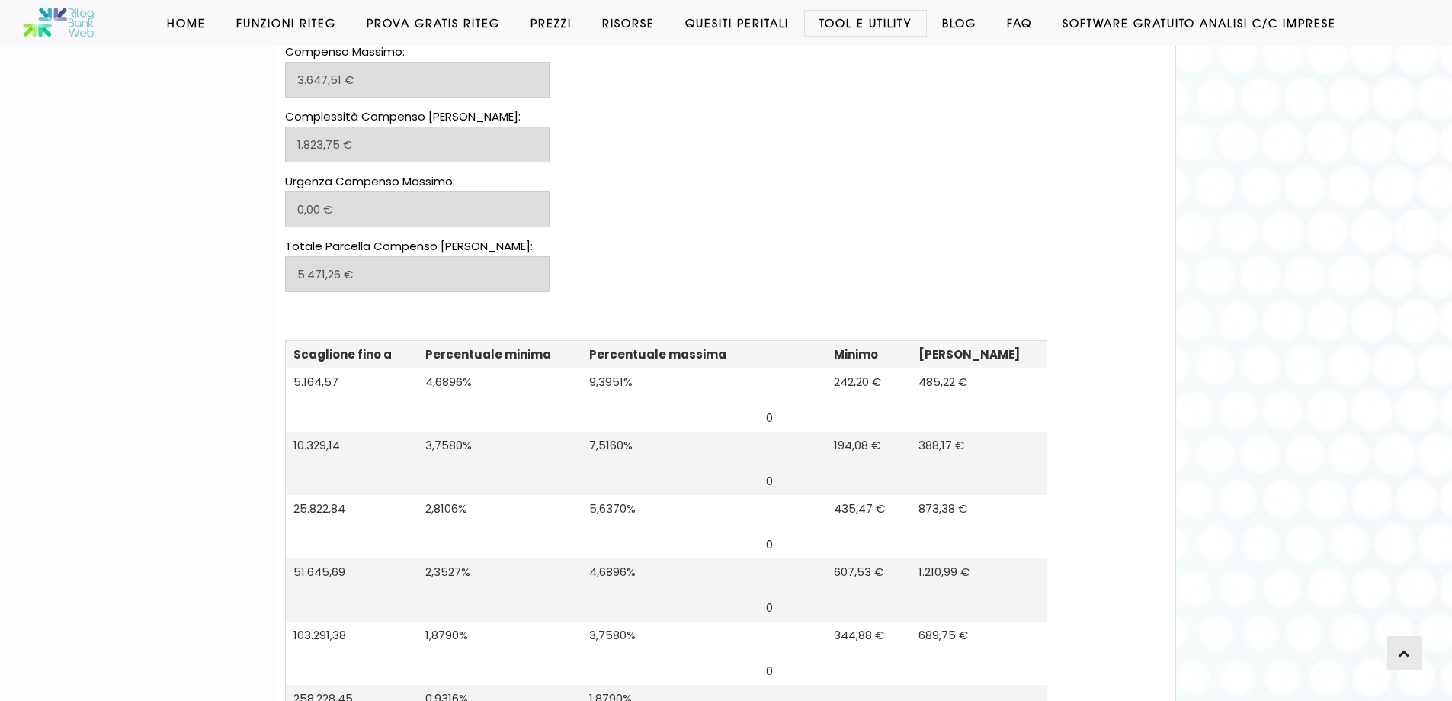
scroll to position [915, 0]
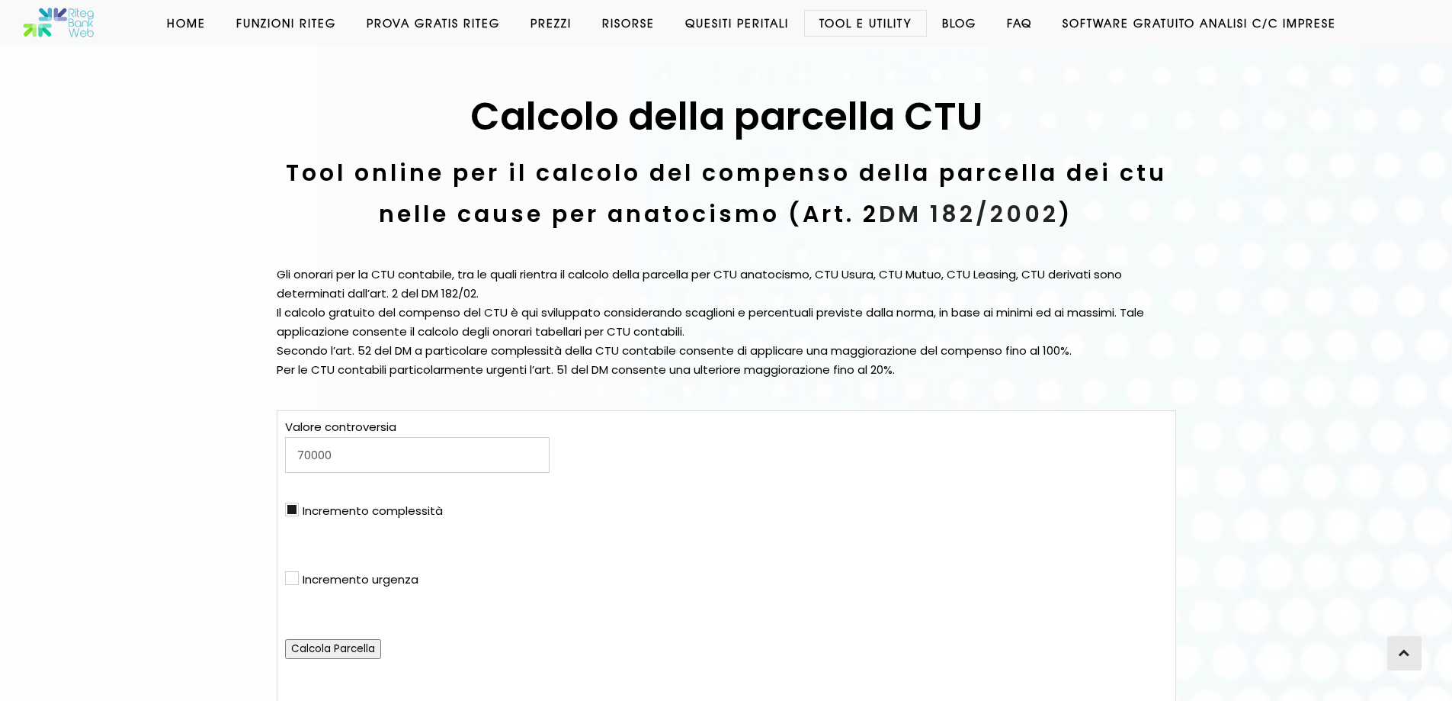
select select "ecc50"
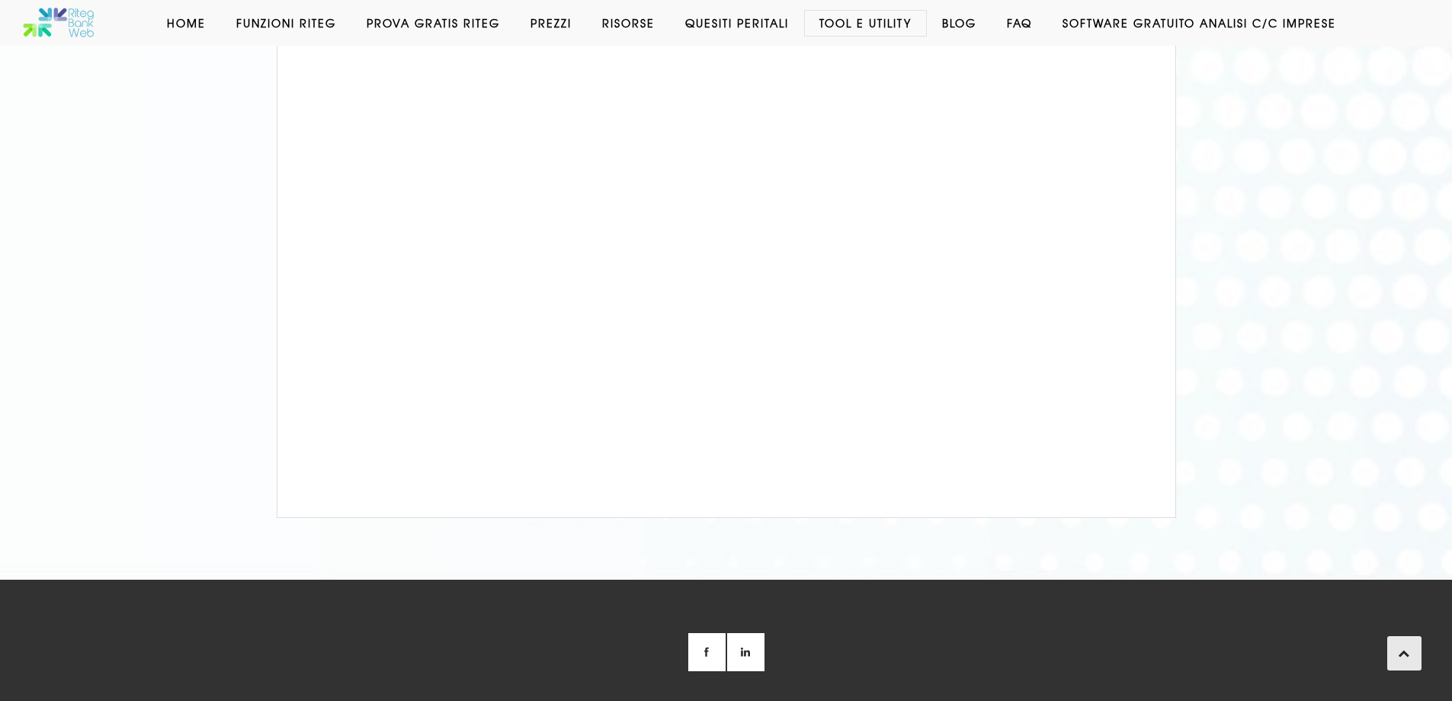
scroll to position [1593, 0]
